Goal: Information Seeking & Learning: Learn about a topic

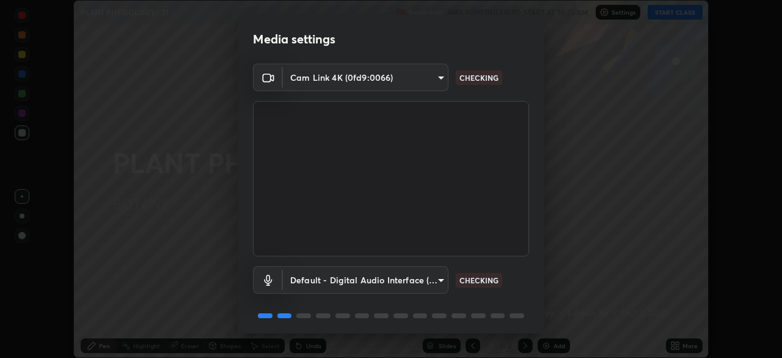
scroll to position [43, 0]
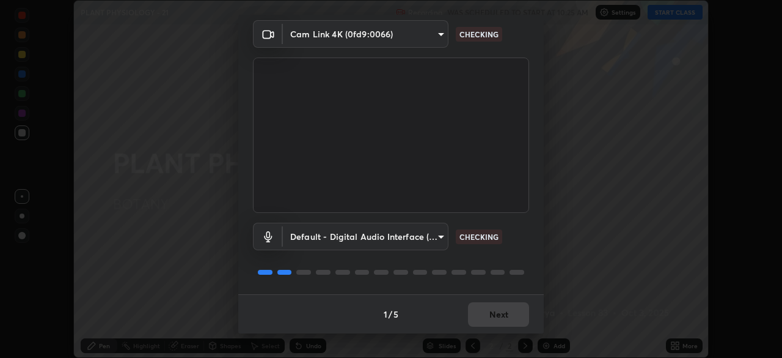
click at [499, 314] on div "1 / 5 Next" at bounding box center [391, 313] width 306 height 39
click at [498, 320] on div "1 / 5 Next" at bounding box center [391, 313] width 306 height 39
click at [502, 317] on div "1 / 5 Next" at bounding box center [391, 313] width 306 height 39
click at [503, 316] on div "1 / 5 Next" at bounding box center [391, 313] width 306 height 39
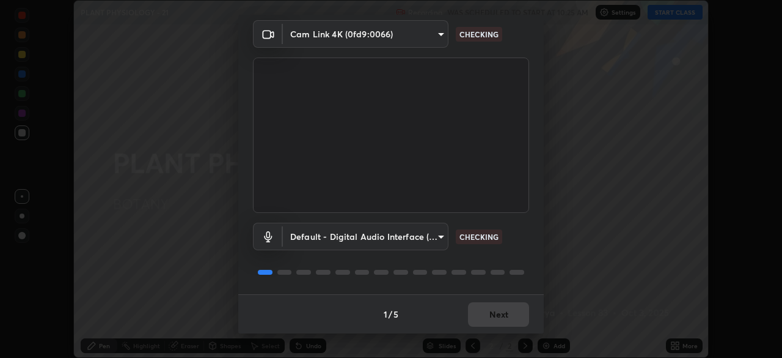
click at [502, 316] on div "1 / 5 Next" at bounding box center [391, 313] width 306 height 39
click at [499, 318] on div "1 / 5 Next" at bounding box center [391, 313] width 306 height 39
click at [498, 320] on div "1 / 5 Next" at bounding box center [391, 313] width 306 height 39
click at [498, 318] on div "1 / 5 Next" at bounding box center [391, 313] width 306 height 39
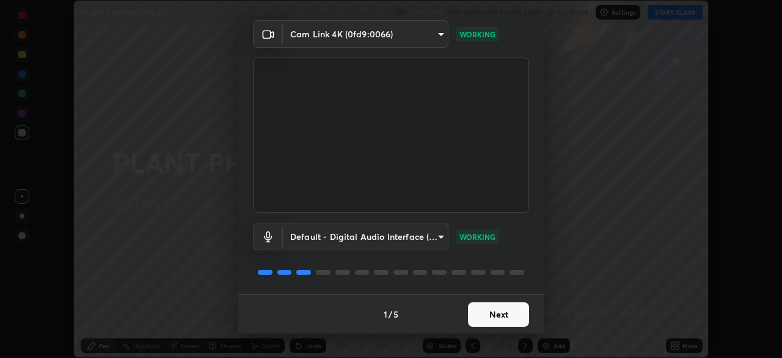
click at [498, 317] on button "Next" at bounding box center [498, 314] width 61 height 24
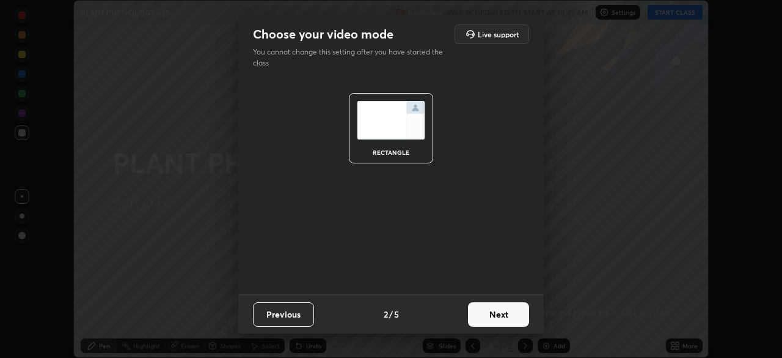
click at [500, 317] on button "Next" at bounding box center [498, 314] width 61 height 24
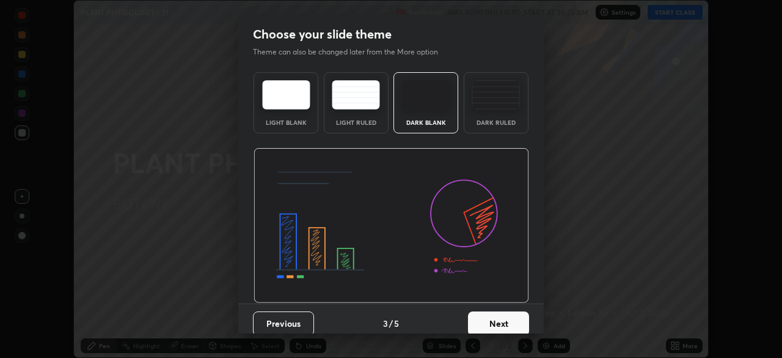
click at [493, 322] on button "Next" at bounding box center [498, 323] width 61 height 24
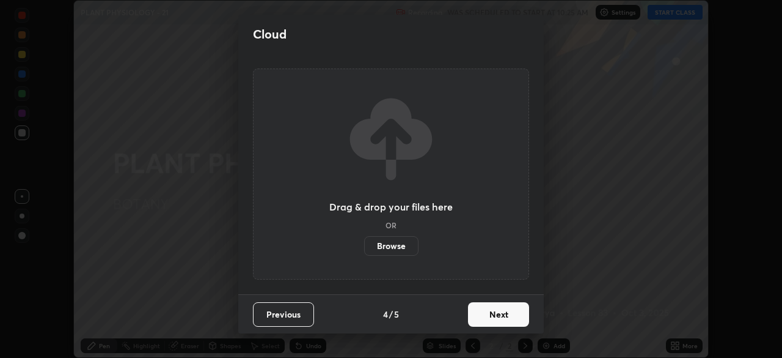
click at [490, 310] on button "Next" at bounding box center [498, 314] width 61 height 24
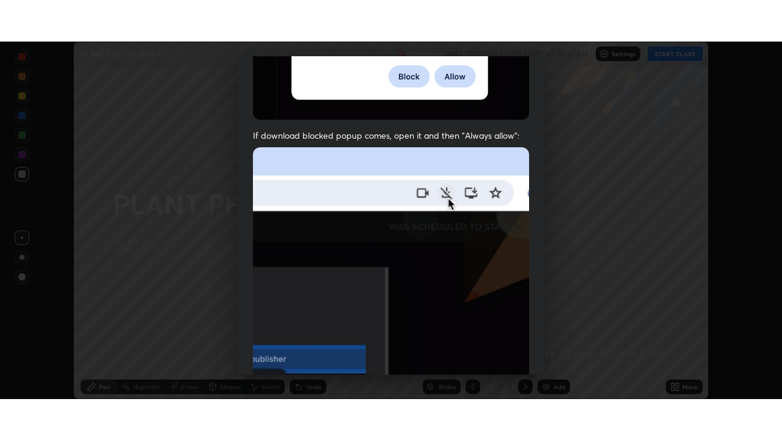
scroll to position [293, 0]
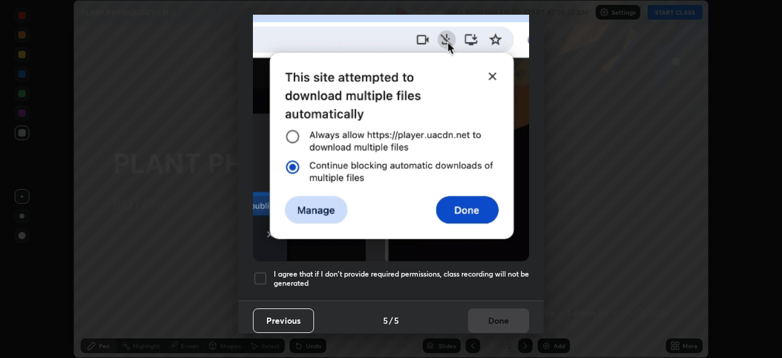
click at [260, 273] on div at bounding box center [260, 278] width 15 height 15
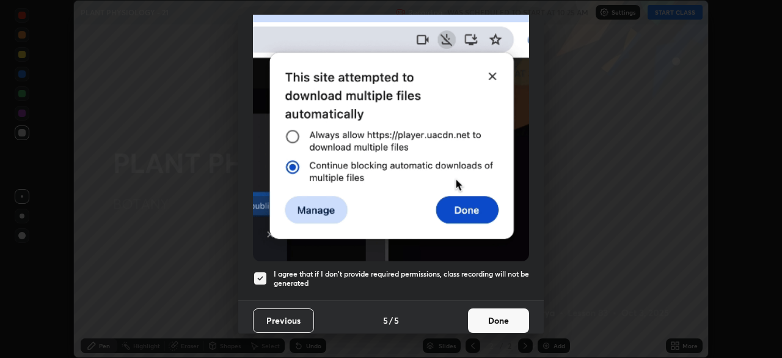
click at [501, 314] on button "Done" at bounding box center [498, 320] width 61 height 24
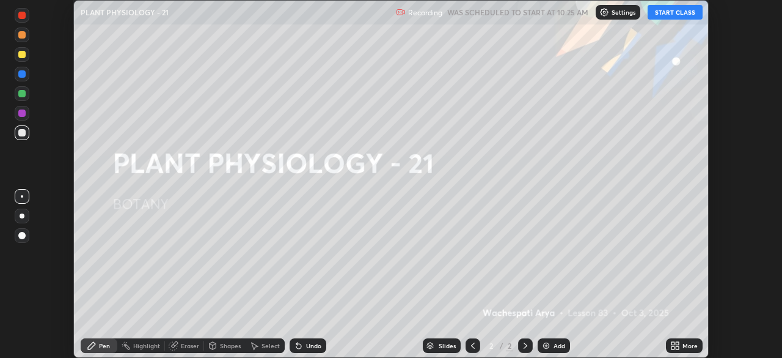
click at [682, 346] on div "More" at bounding box center [684, 345] width 37 height 15
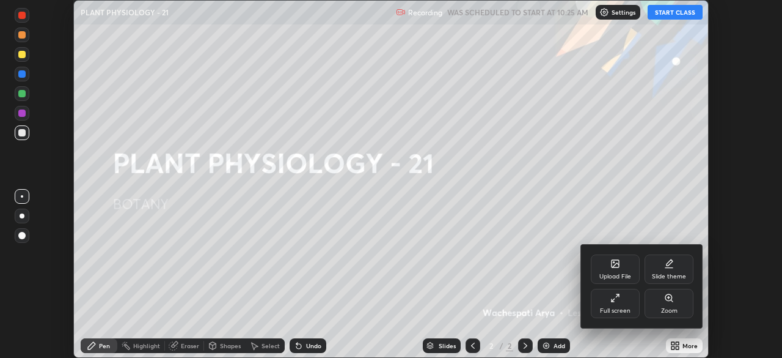
click at [627, 305] on div "Full screen" at bounding box center [615, 302] width 49 height 29
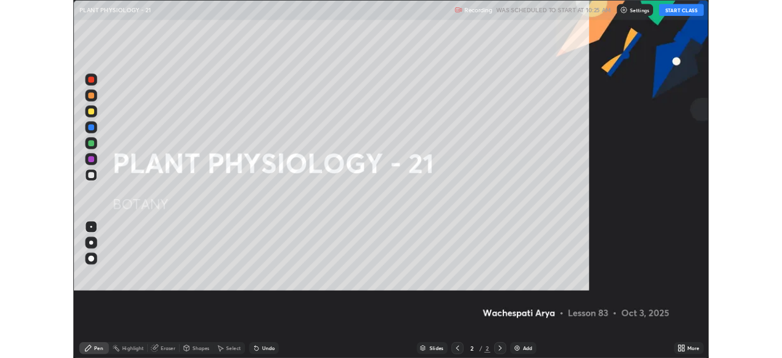
scroll to position [440, 782]
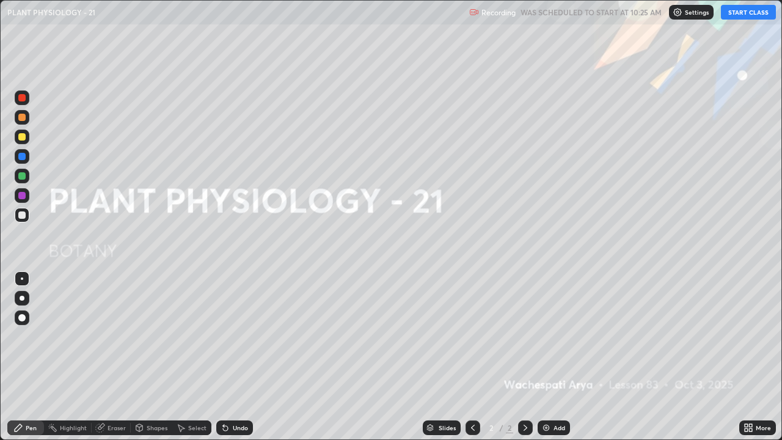
click at [745, 12] on button "START CLASS" at bounding box center [748, 12] width 55 height 15
click at [549, 357] on img at bounding box center [547, 428] width 10 height 10
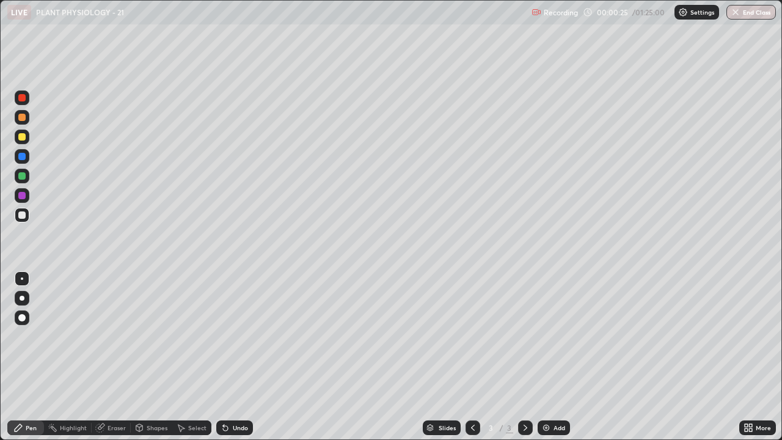
click at [24, 119] on div at bounding box center [21, 117] width 7 height 7
click at [21, 298] on div at bounding box center [22, 298] width 5 height 5
click at [24, 119] on div at bounding box center [21, 117] width 7 height 7
click at [21, 215] on div at bounding box center [21, 214] width 7 height 7
click at [23, 136] on div at bounding box center [21, 136] width 7 height 7
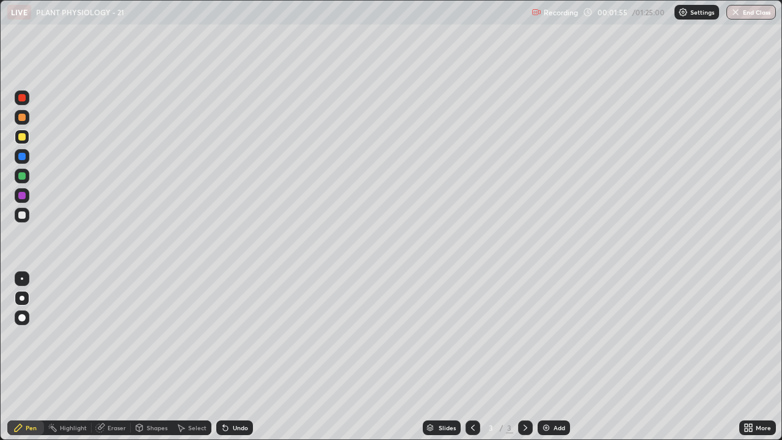
click at [20, 120] on div at bounding box center [21, 117] width 7 height 7
click at [240, 357] on div "Undo" at bounding box center [240, 428] width 15 height 6
click at [24, 218] on div at bounding box center [21, 214] width 7 height 7
click at [22, 219] on div at bounding box center [22, 215] width 15 height 15
click at [21, 101] on div at bounding box center [21, 97] width 7 height 7
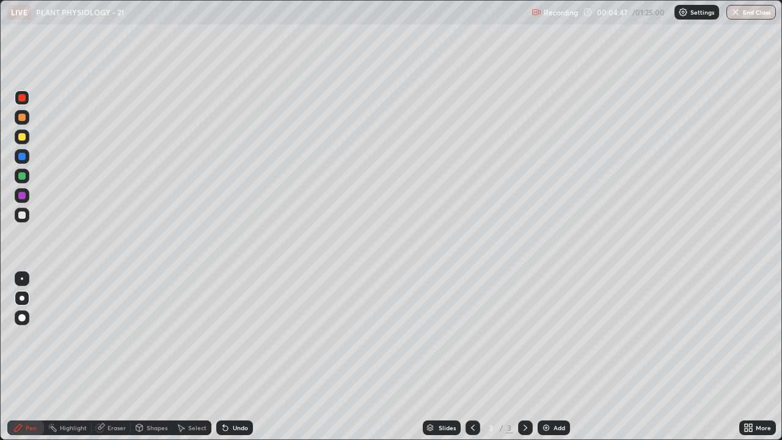
click at [23, 218] on div at bounding box center [21, 214] width 7 height 7
click at [188, 357] on div "Select" at bounding box center [197, 428] width 18 height 6
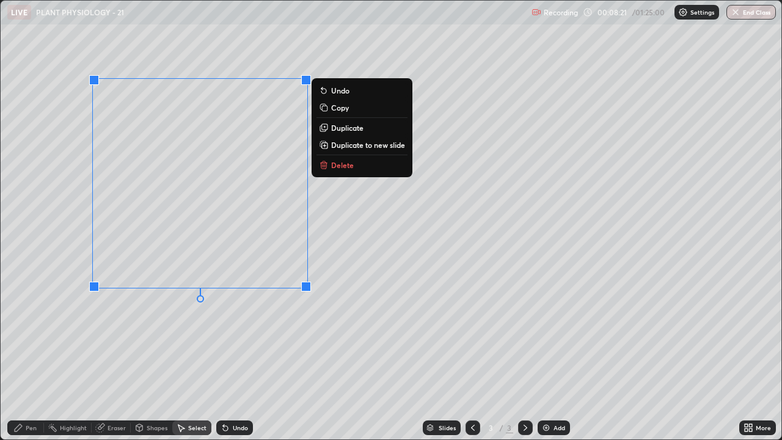
click at [197, 357] on div "0 ° Undo Copy Duplicate Duplicate to new slide Delete" at bounding box center [391, 220] width 781 height 439
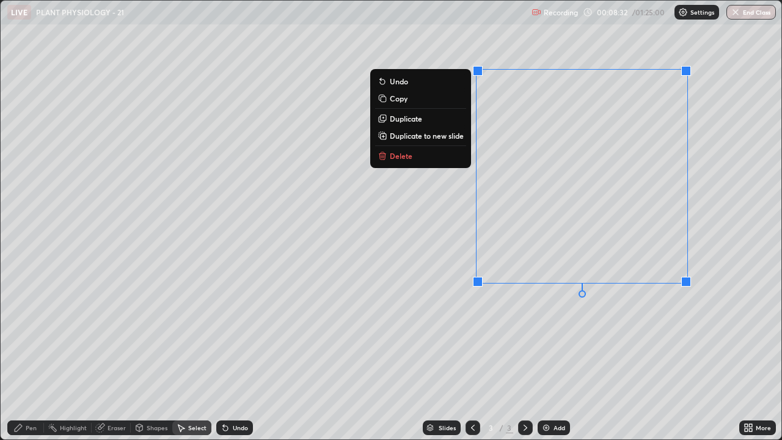
click at [581, 357] on div "0 ° Undo Copy Duplicate Duplicate to new slide Delete" at bounding box center [391, 220] width 781 height 439
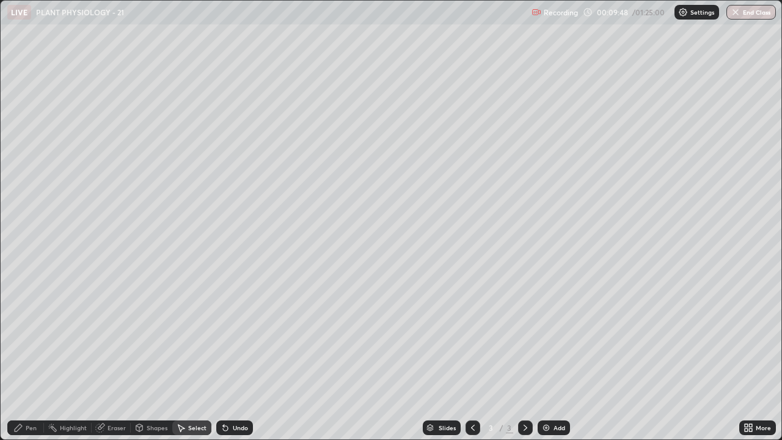
click at [24, 357] on div "Pen" at bounding box center [25, 428] width 37 height 15
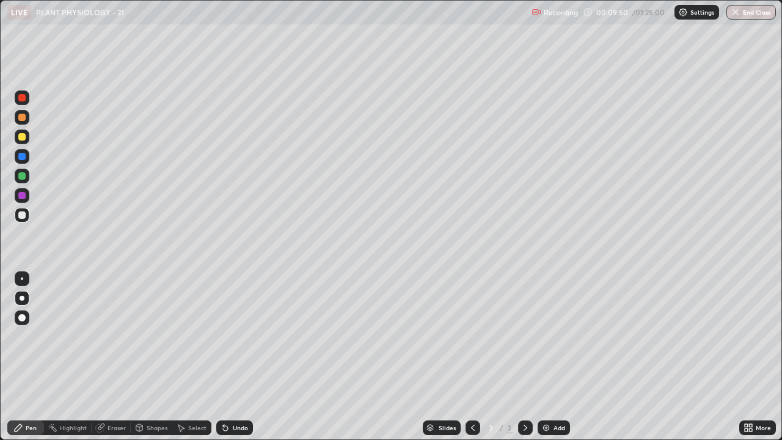
click at [21, 138] on div at bounding box center [21, 136] width 7 height 7
click at [106, 357] on div "Eraser" at bounding box center [111, 428] width 39 height 15
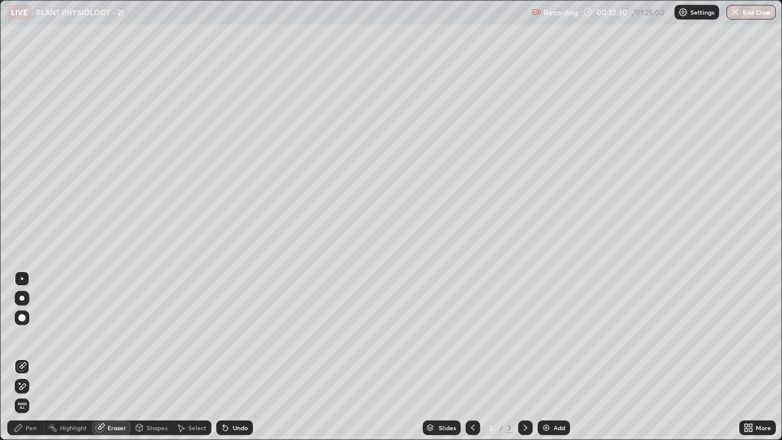
click at [33, 357] on div "Pen" at bounding box center [31, 428] width 11 height 6
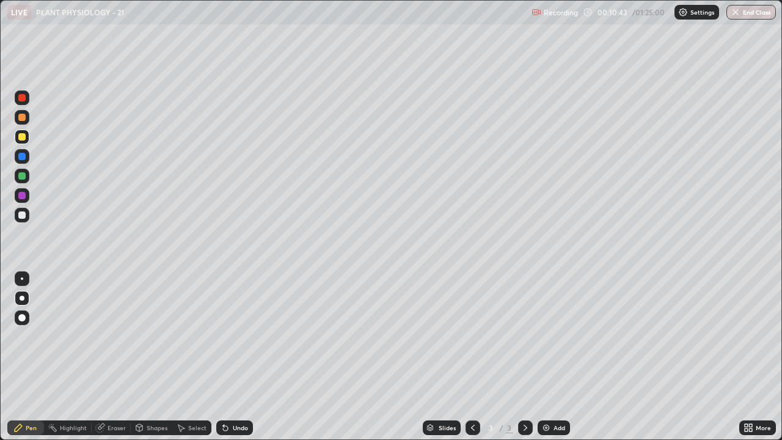
click at [21, 122] on div at bounding box center [22, 117] width 15 height 15
click at [20, 138] on div at bounding box center [21, 136] width 7 height 7
click at [23, 119] on div at bounding box center [21, 117] width 7 height 7
click at [551, 357] on div "Add" at bounding box center [554, 428] width 32 height 15
click at [23, 117] on div at bounding box center [21, 117] width 7 height 7
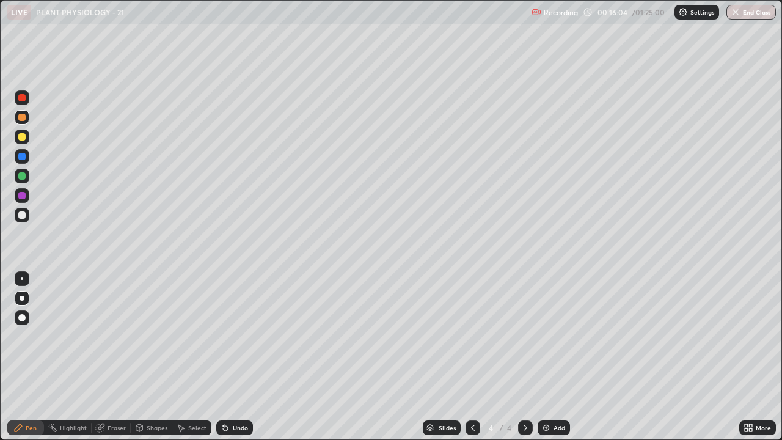
click at [197, 357] on div "Select" at bounding box center [197, 428] width 18 height 6
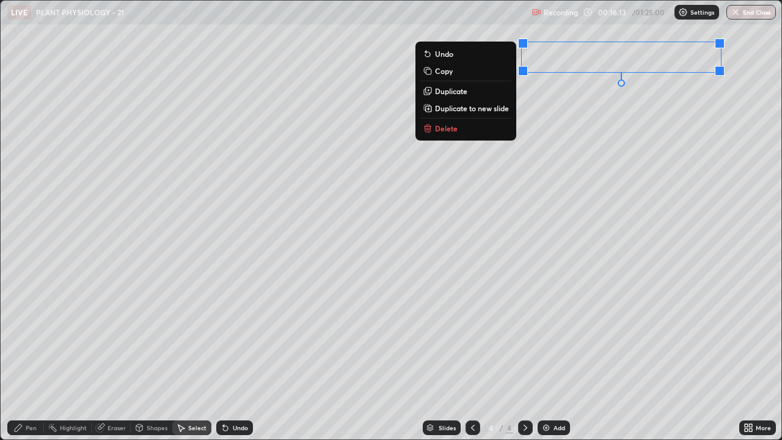
click at [32, 357] on div "Pen" at bounding box center [31, 428] width 11 height 6
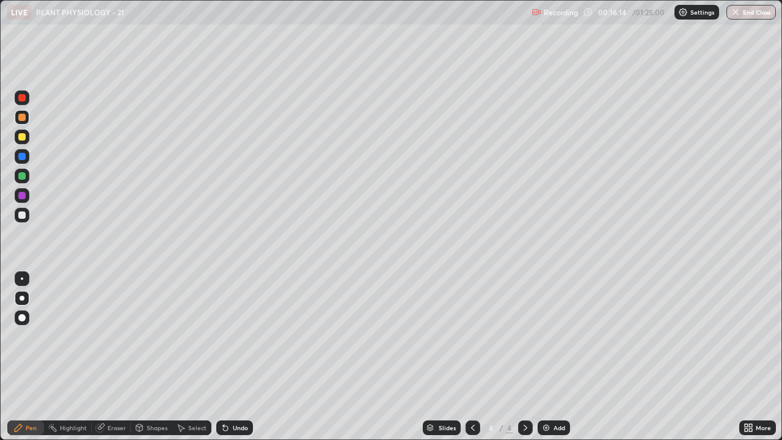
click at [23, 119] on div at bounding box center [21, 117] width 7 height 7
click at [108, 357] on div "Eraser" at bounding box center [117, 428] width 18 height 6
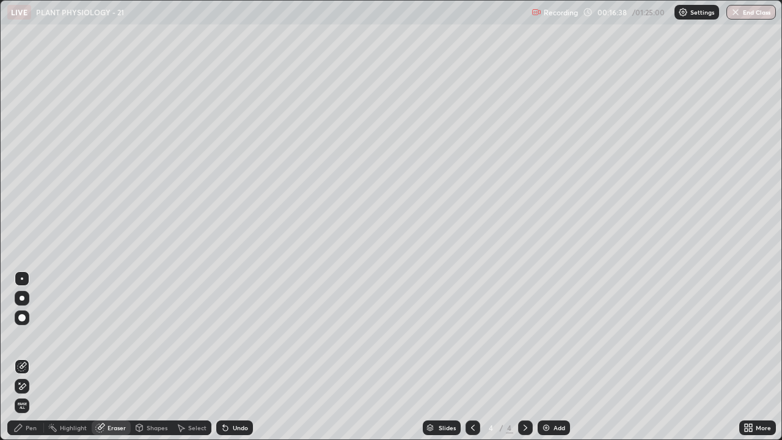
click at [18, 357] on icon at bounding box center [18, 428] width 10 height 10
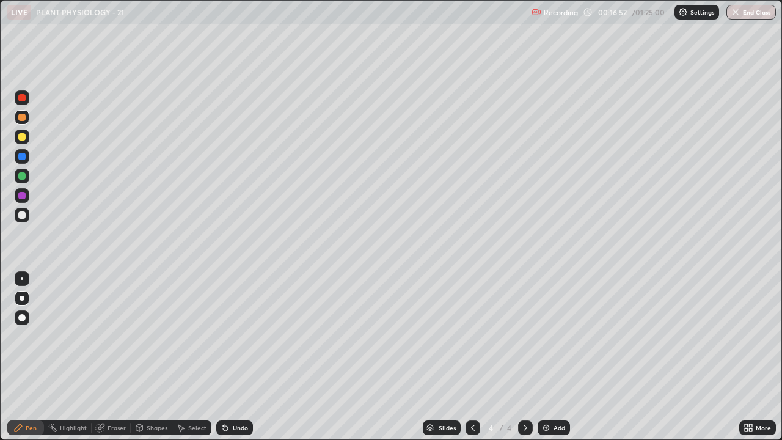
click at [24, 177] on div at bounding box center [21, 175] width 7 height 7
click at [23, 218] on div at bounding box center [21, 214] width 7 height 7
click at [241, 357] on div "Undo" at bounding box center [240, 428] width 15 height 6
click at [23, 122] on div at bounding box center [22, 117] width 15 height 15
click at [752, 357] on icon at bounding box center [750, 429] width 3 height 3
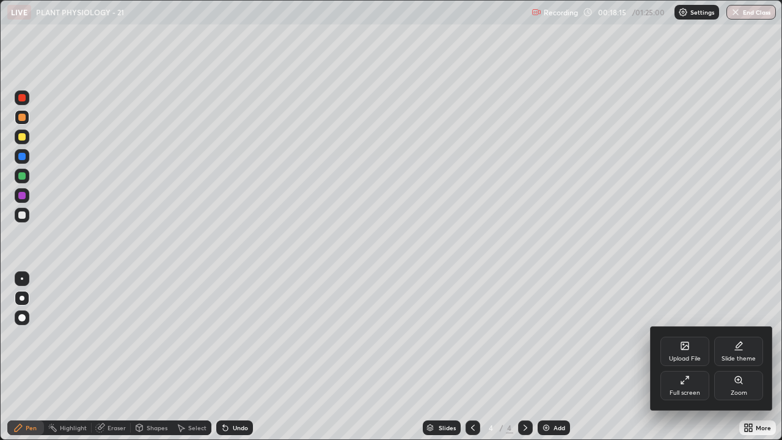
click at [700, 357] on div "Full screen" at bounding box center [685, 385] width 49 height 29
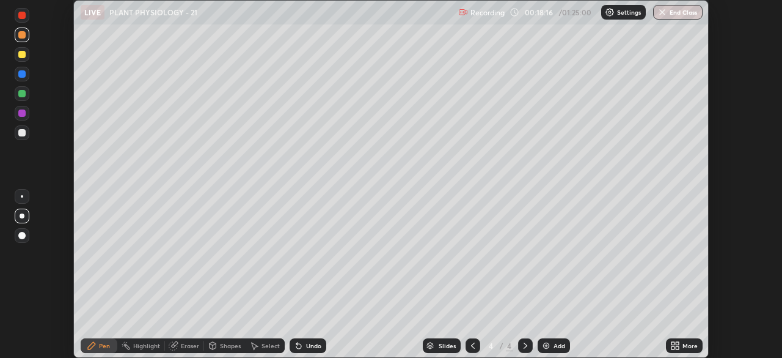
scroll to position [60765, 60340]
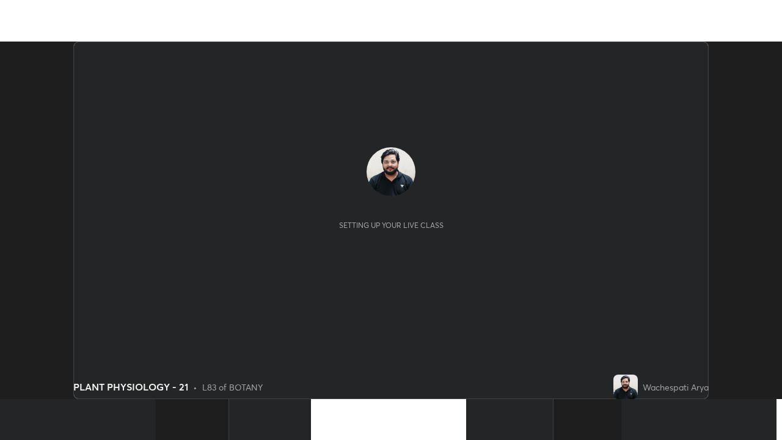
scroll to position [358, 782]
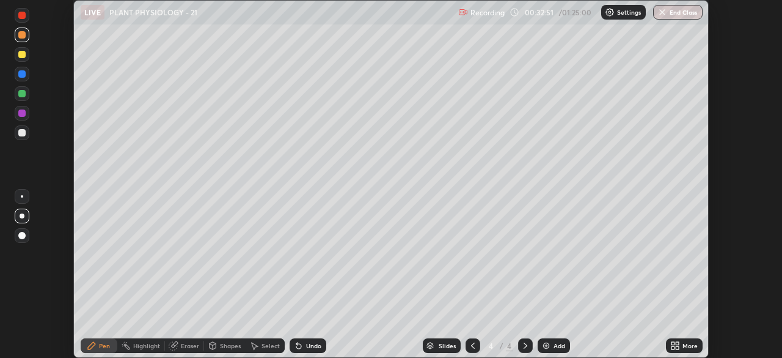
click at [677, 343] on icon at bounding box center [677, 343] width 3 height 3
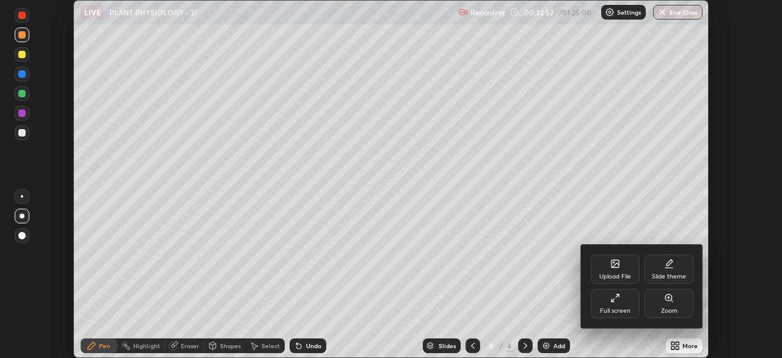
click at [619, 304] on div "Full screen" at bounding box center [615, 302] width 49 height 29
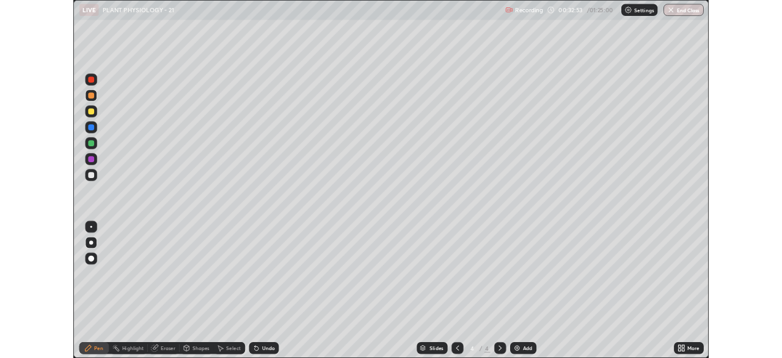
scroll to position [440, 782]
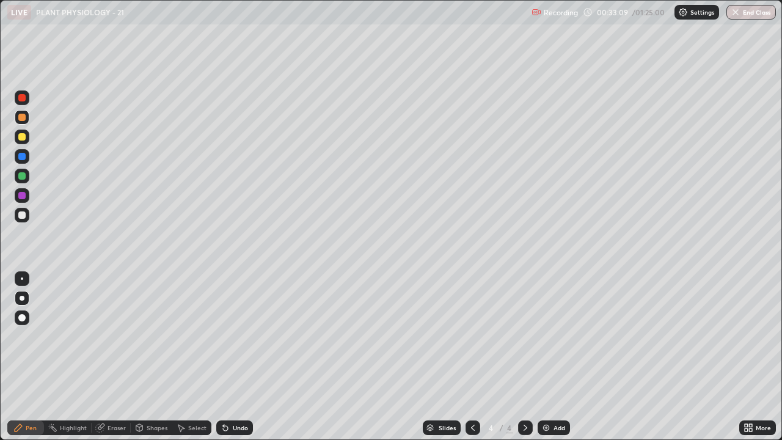
click at [19, 215] on div at bounding box center [21, 214] width 7 height 7
click at [21, 134] on div at bounding box center [21, 136] width 7 height 7
click at [235, 357] on div "Undo" at bounding box center [240, 428] width 15 height 6
click at [234, 357] on div "Undo" at bounding box center [240, 428] width 15 height 6
click at [233, 357] on div "Undo" at bounding box center [234, 428] width 37 height 15
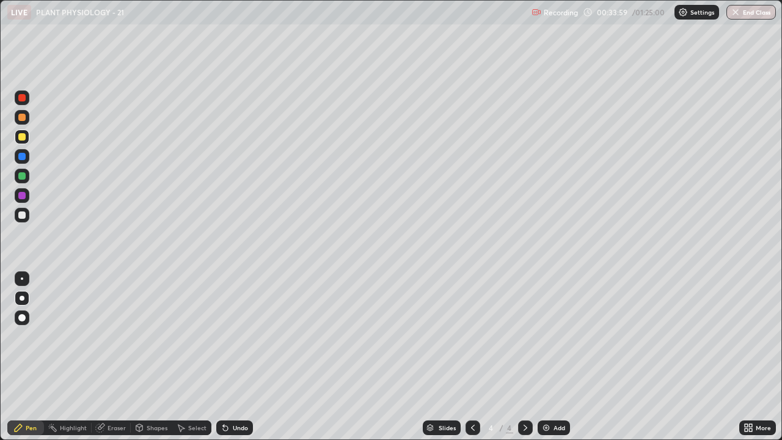
click at [21, 119] on div at bounding box center [21, 117] width 7 height 7
click at [28, 296] on div at bounding box center [22, 298] width 15 height 15
click at [25, 215] on div at bounding box center [21, 214] width 7 height 7
click at [101, 357] on icon at bounding box center [100, 428] width 10 height 10
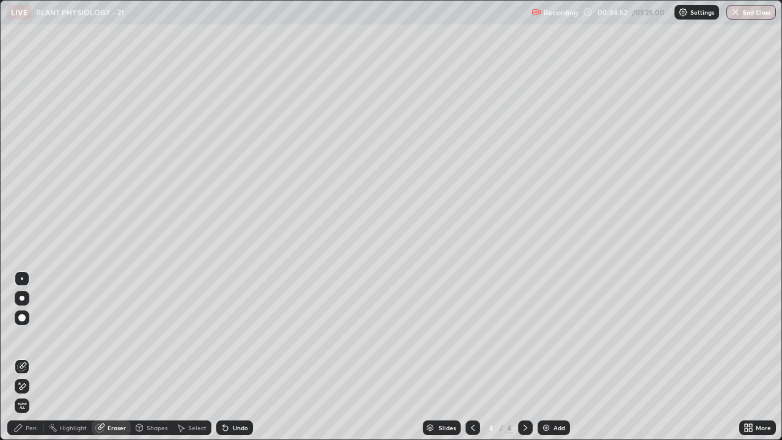
click at [32, 357] on div "Pen" at bounding box center [31, 428] width 11 height 6
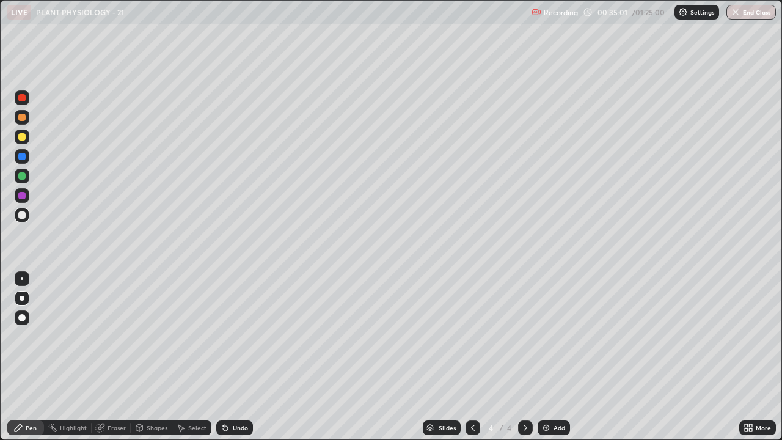
click at [21, 141] on div at bounding box center [22, 137] width 15 height 15
click at [22, 216] on div at bounding box center [21, 214] width 7 height 7
click at [22, 138] on div at bounding box center [21, 136] width 7 height 7
click at [230, 357] on div "Undo" at bounding box center [234, 428] width 37 height 15
click at [233, 357] on div "Undo" at bounding box center [240, 428] width 15 height 6
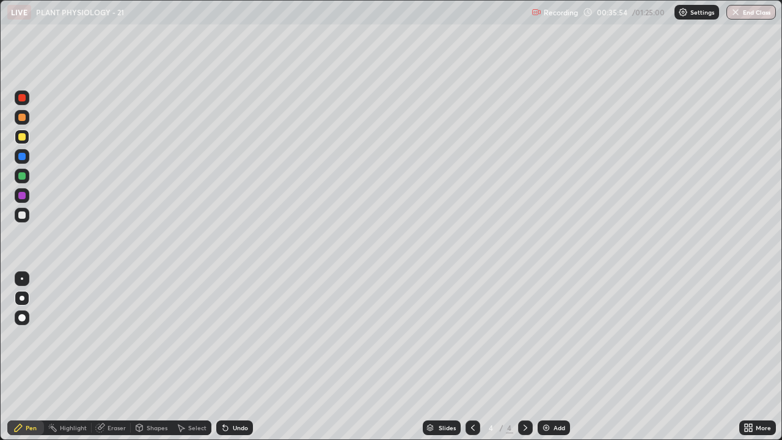
click at [230, 357] on div "Undo" at bounding box center [234, 428] width 37 height 15
click at [229, 357] on div "Undo" at bounding box center [234, 428] width 37 height 15
click at [230, 357] on div "Undo" at bounding box center [234, 428] width 37 height 15
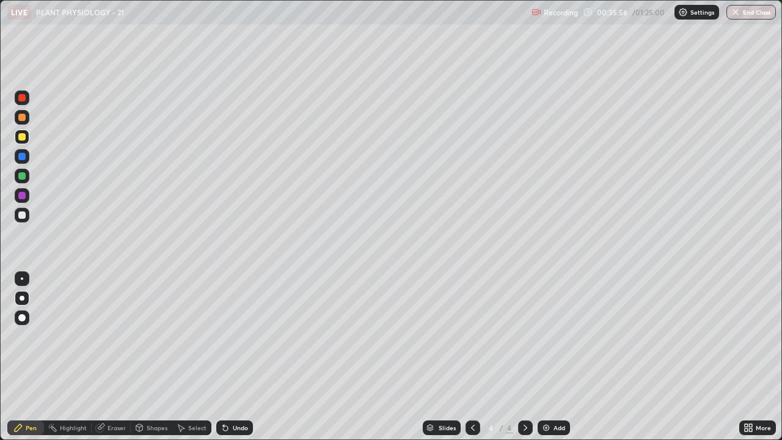
click at [232, 357] on div "Undo" at bounding box center [234, 428] width 37 height 15
click at [231, 357] on div "Undo" at bounding box center [234, 428] width 37 height 15
click at [230, 357] on div "Undo" at bounding box center [234, 428] width 37 height 15
click at [226, 357] on icon at bounding box center [225, 428] width 5 height 5
click at [24, 138] on div at bounding box center [21, 136] width 7 height 7
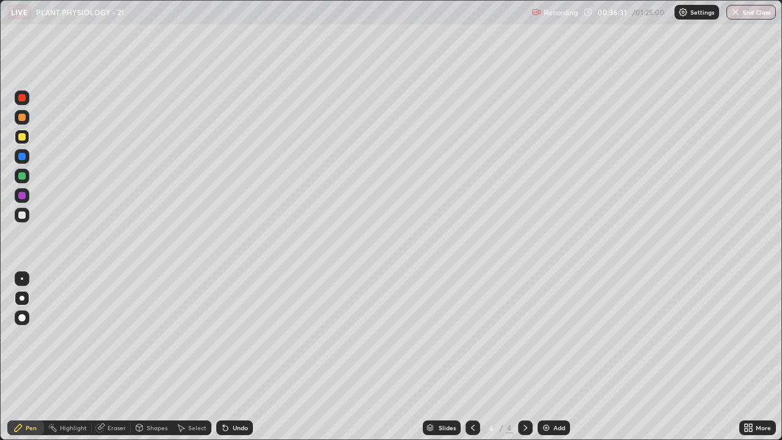
click at [551, 357] on div "Add" at bounding box center [554, 428] width 32 height 15
click at [21, 175] on div at bounding box center [21, 175] width 7 height 7
click at [470, 357] on icon at bounding box center [473, 428] width 10 height 10
click at [523, 357] on icon at bounding box center [526, 428] width 10 height 10
click at [24, 216] on div at bounding box center [21, 214] width 7 height 7
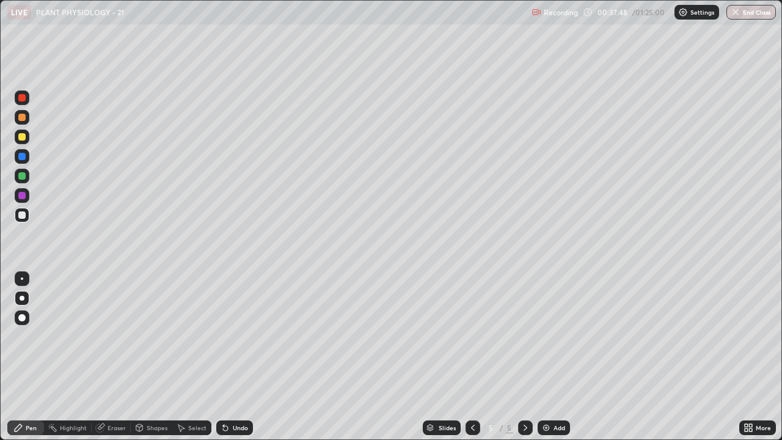
click at [19, 138] on div at bounding box center [21, 136] width 7 height 7
click at [23, 216] on div at bounding box center [21, 214] width 7 height 7
click at [21, 137] on div at bounding box center [21, 136] width 7 height 7
click at [26, 216] on div at bounding box center [22, 215] width 15 height 15
click at [227, 357] on icon at bounding box center [226, 428] width 10 height 10
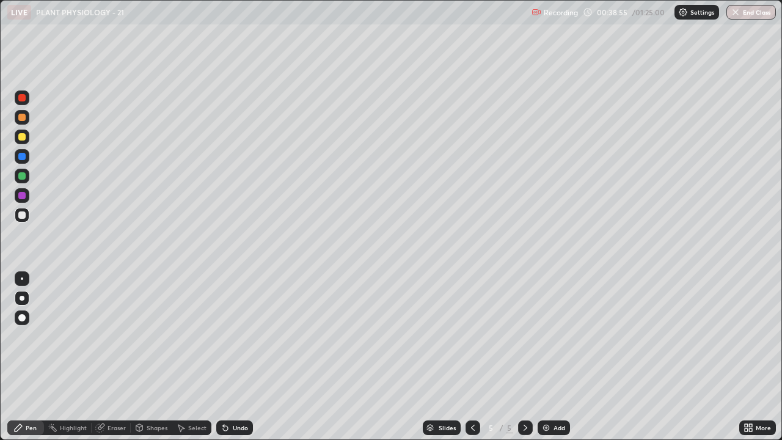
click at [224, 357] on icon at bounding box center [225, 428] width 5 height 5
click at [227, 357] on icon at bounding box center [226, 428] width 10 height 10
click at [224, 357] on icon at bounding box center [225, 428] width 5 height 5
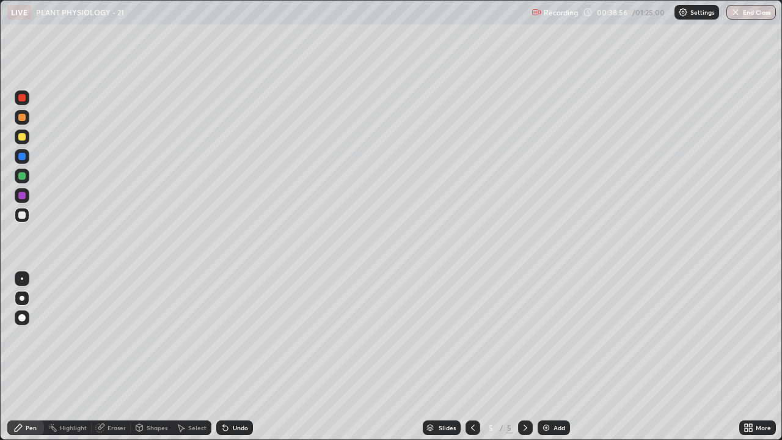
click at [224, 357] on icon at bounding box center [225, 428] width 5 height 5
click at [226, 357] on div "Undo" at bounding box center [234, 428] width 37 height 15
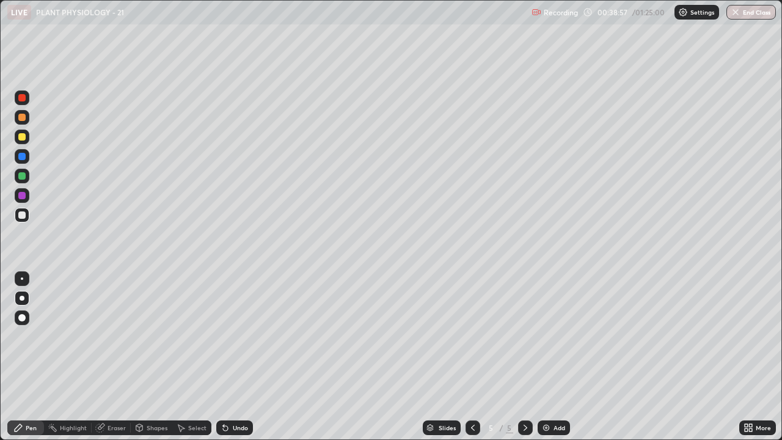
click at [226, 357] on div "Undo" at bounding box center [234, 428] width 37 height 15
click at [226, 357] on icon at bounding box center [226, 428] width 10 height 10
click at [227, 357] on div "Undo" at bounding box center [234, 428] width 37 height 15
click at [226, 357] on div "Undo" at bounding box center [234, 428] width 37 height 15
click at [226, 357] on icon at bounding box center [226, 428] width 10 height 10
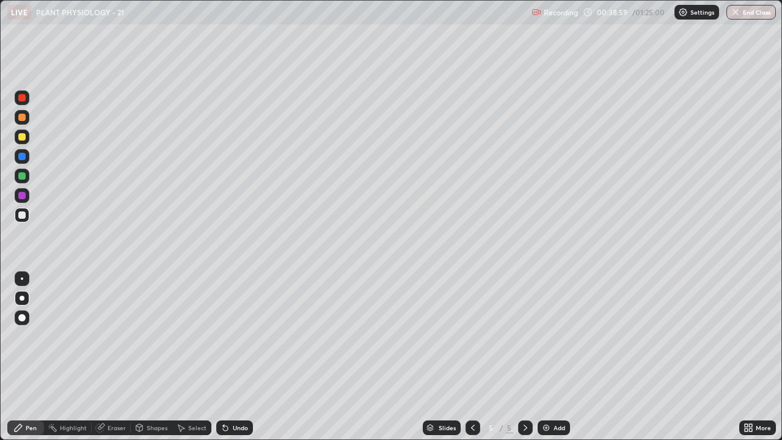
click at [226, 357] on div "Undo" at bounding box center [234, 428] width 37 height 15
click at [472, 357] on icon at bounding box center [473, 428] width 10 height 10
click at [518, 357] on div at bounding box center [525, 428] width 15 height 15
click at [754, 357] on div "More" at bounding box center [758, 428] width 37 height 15
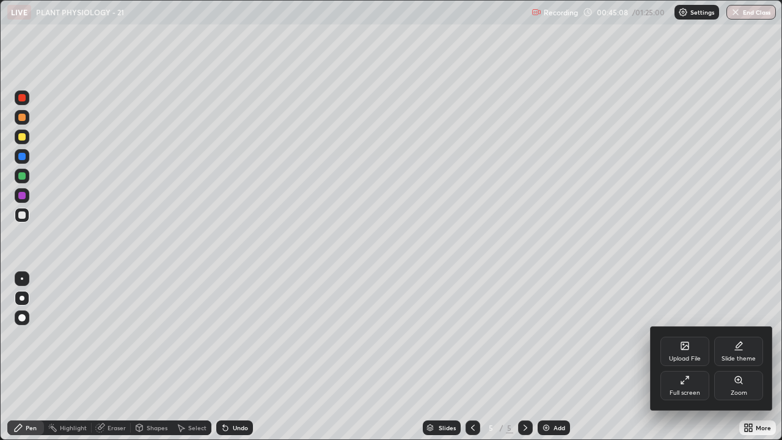
click at [686, 357] on icon at bounding box center [685, 380] width 10 height 10
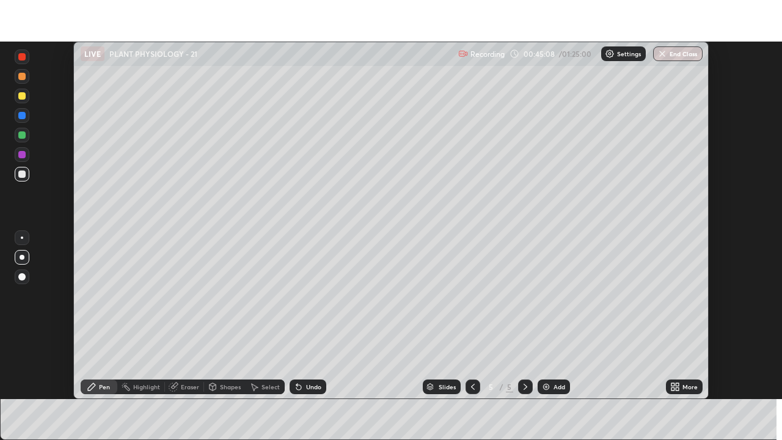
scroll to position [60765, 60340]
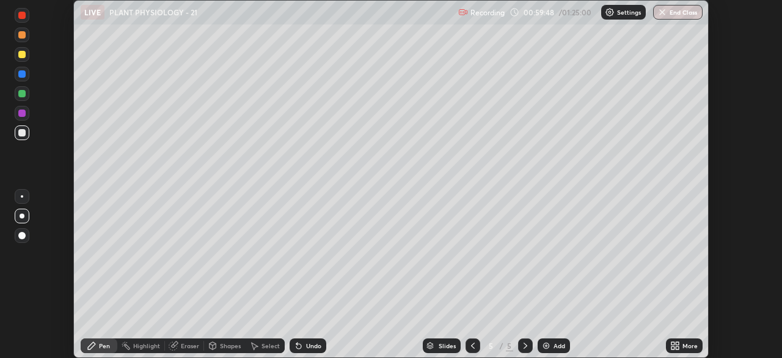
click at [676, 344] on icon at bounding box center [677, 343] width 3 height 3
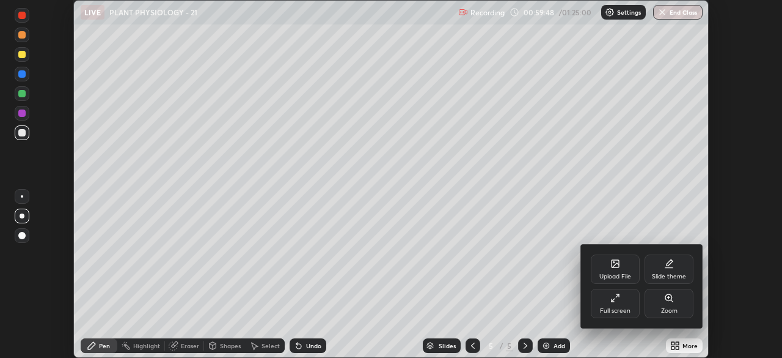
click at [618, 306] on div "Full screen" at bounding box center [615, 302] width 49 height 29
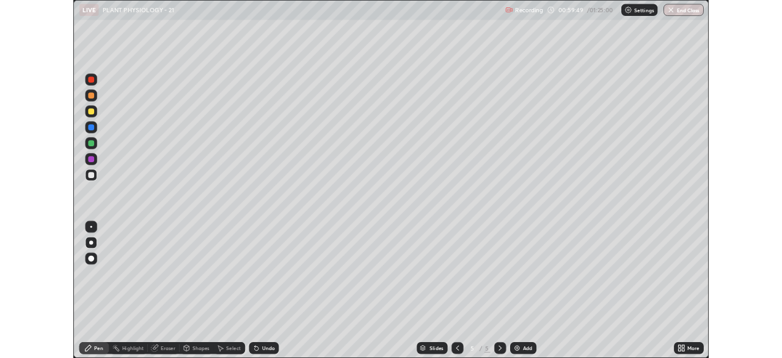
scroll to position [440, 782]
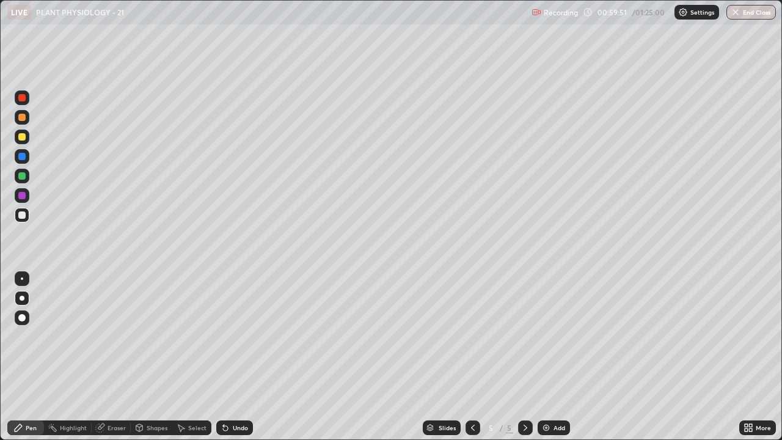
click at [552, 357] on div "Add" at bounding box center [554, 428] width 32 height 15
click at [22, 118] on div at bounding box center [21, 117] width 7 height 7
click at [17, 217] on div at bounding box center [22, 215] width 15 height 15
click at [22, 177] on div at bounding box center [21, 175] width 7 height 7
click at [20, 216] on div at bounding box center [21, 214] width 7 height 7
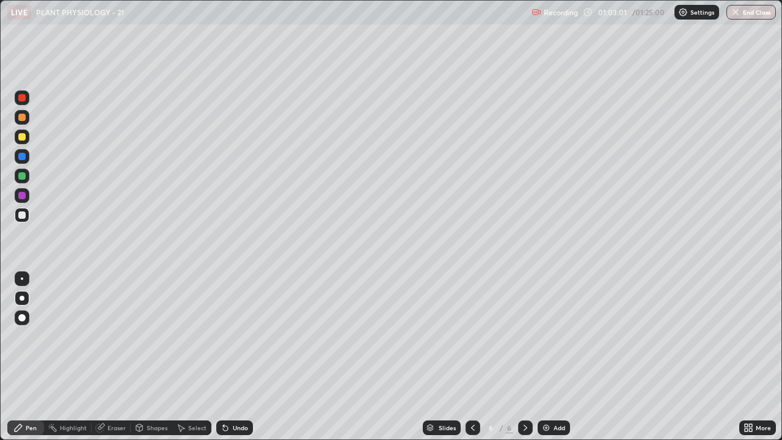
click at [23, 199] on div at bounding box center [21, 195] width 7 height 7
click at [25, 176] on div at bounding box center [21, 175] width 7 height 7
click at [22, 196] on div at bounding box center [21, 195] width 7 height 7
click at [22, 138] on div at bounding box center [21, 136] width 7 height 7
click at [188, 357] on div "Select" at bounding box center [197, 428] width 18 height 6
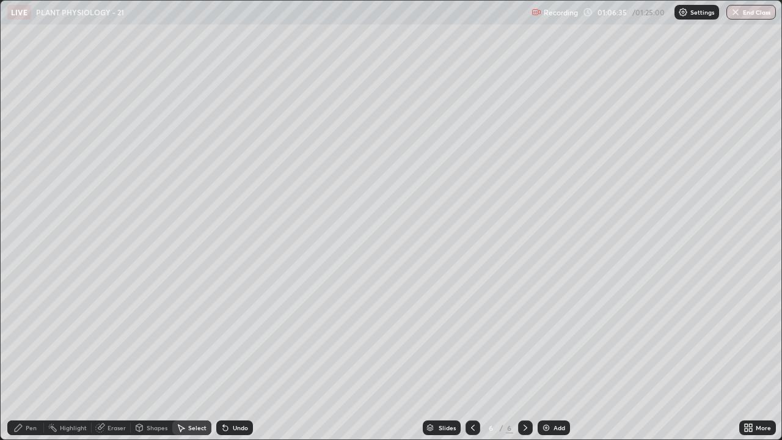
click at [32, 357] on div "Pen" at bounding box center [31, 428] width 11 height 6
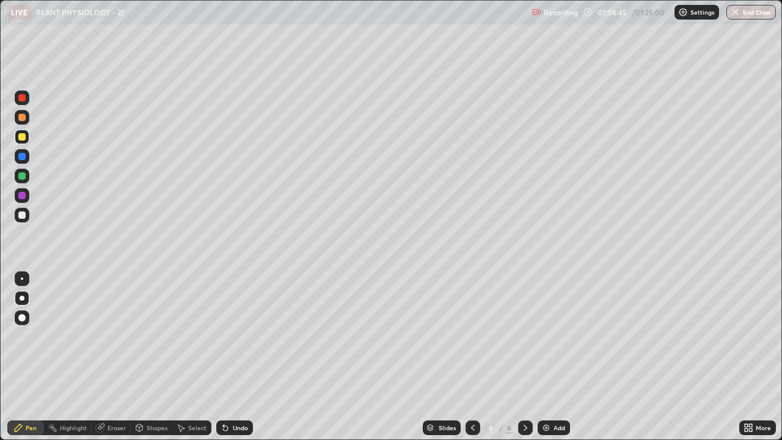
click at [100, 357] on icon at bounding box center [100, 428] width 8 height 8
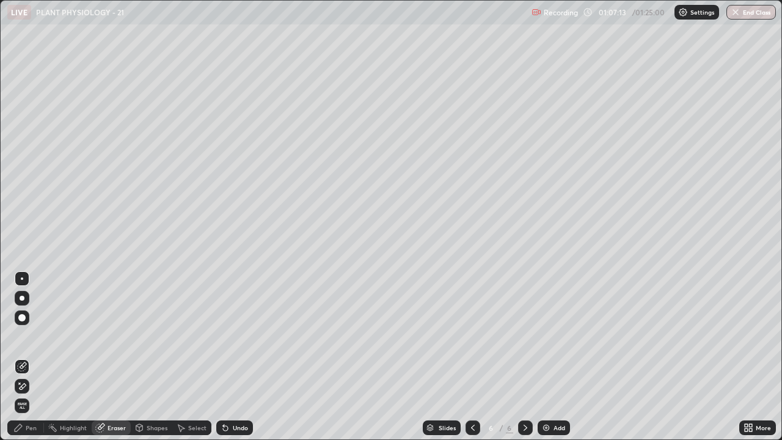
click at [29, 357] on div "Pen" at bounding box center [25, 428] width 37 height 15
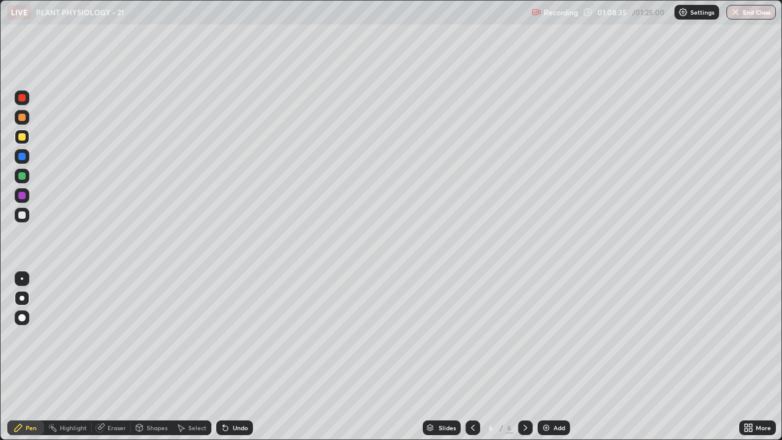
click at [752, 357] on icon at bounding box center [750, 429] width 3 height 3
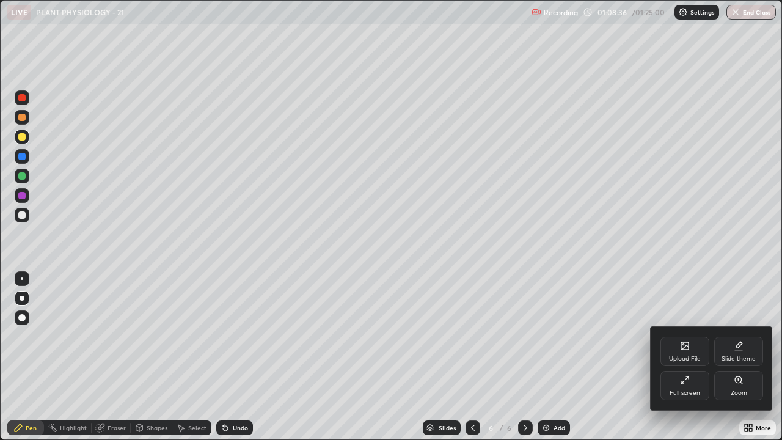
click at [683, 357] on div "Full screen" at bounding box center [685, 385] width 49 height 29
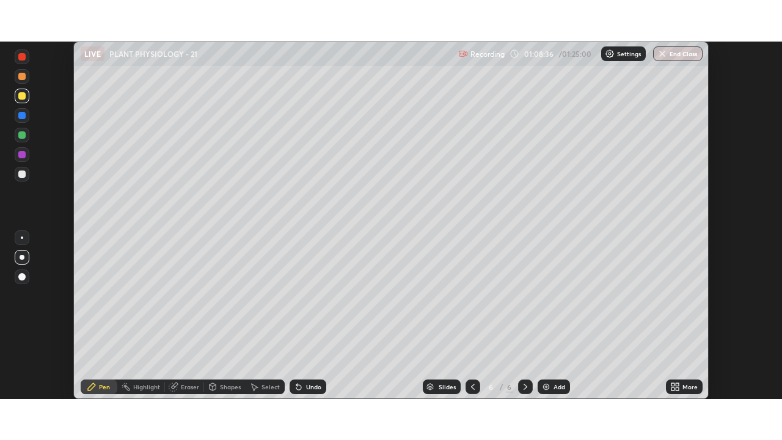
scroll to position [60765, 60340]
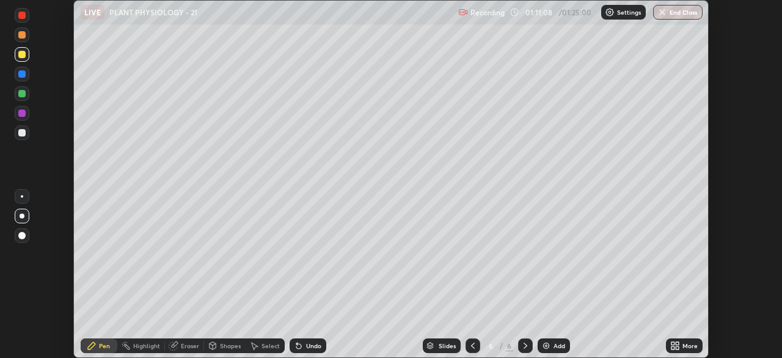
click at [677, 340] on icon at bounding box center [676, 345] width 10 height 10
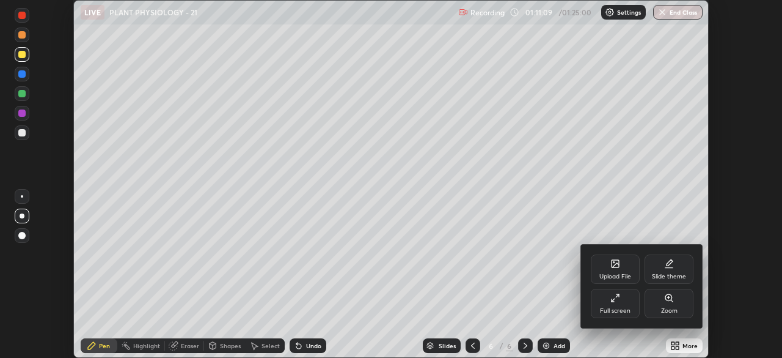
click at [614, 303] on div "Full screen" at bounding box center [615, 302] width 49 height 29
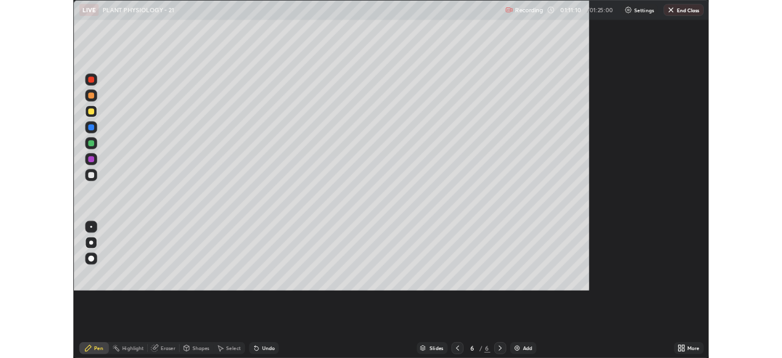
scroll to position [440, 782]
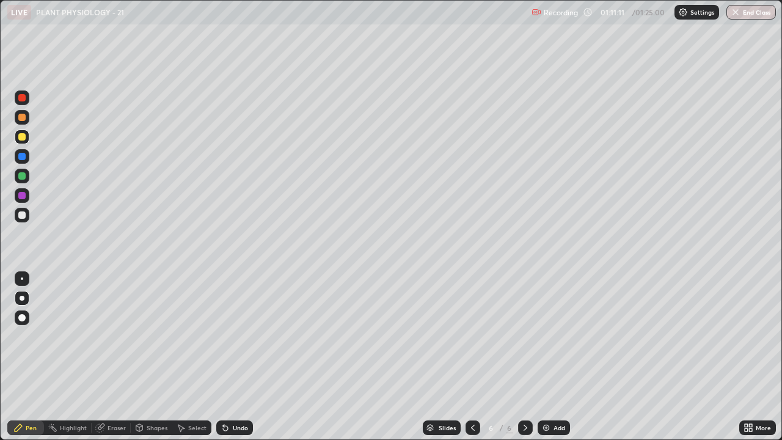
click at [557, 357] on div "Add" at bounding box center [560, 428] width 12 height 6
click at [21, 120] on div at bounding box center [21, 117] width 7 height 7
click at [17, 218] on div at bounding box center [22, 215] width 15 height 15
click at [23, 177] on div at bounding box center [21, 175] width 7 height 7
click at [20, 221] on div at bounding box center [22, 215] width 15 height 15
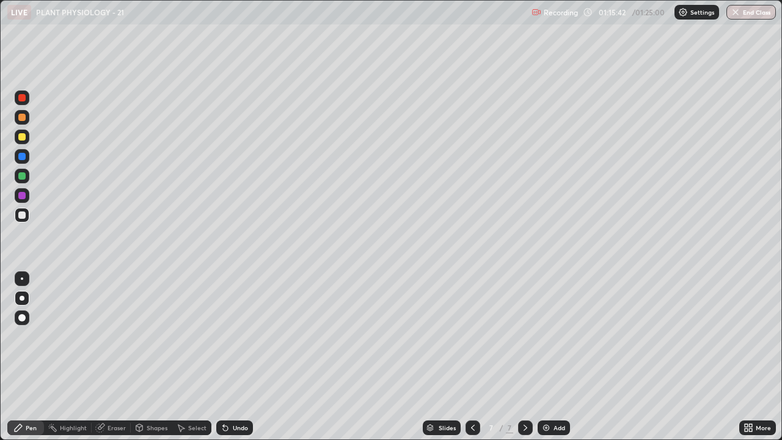
click at [22, 138] on div at bounding box center [21, 136] width 7 height 7
click at [749, 357] on icon at bounding box center [750, 425] width 3 height 3
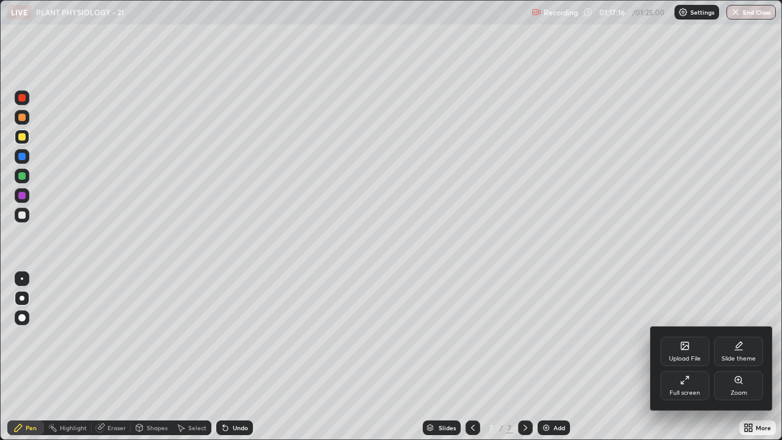
click at [680, 357] on div "Full screen" at bounding box center [685, 385] width 49 height 29
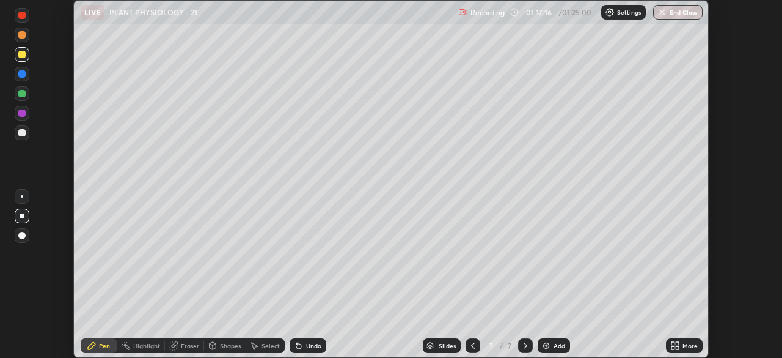
scroll to position [60765, 60340]
